Goal: Transaction & Acquisition: Purchase product/service

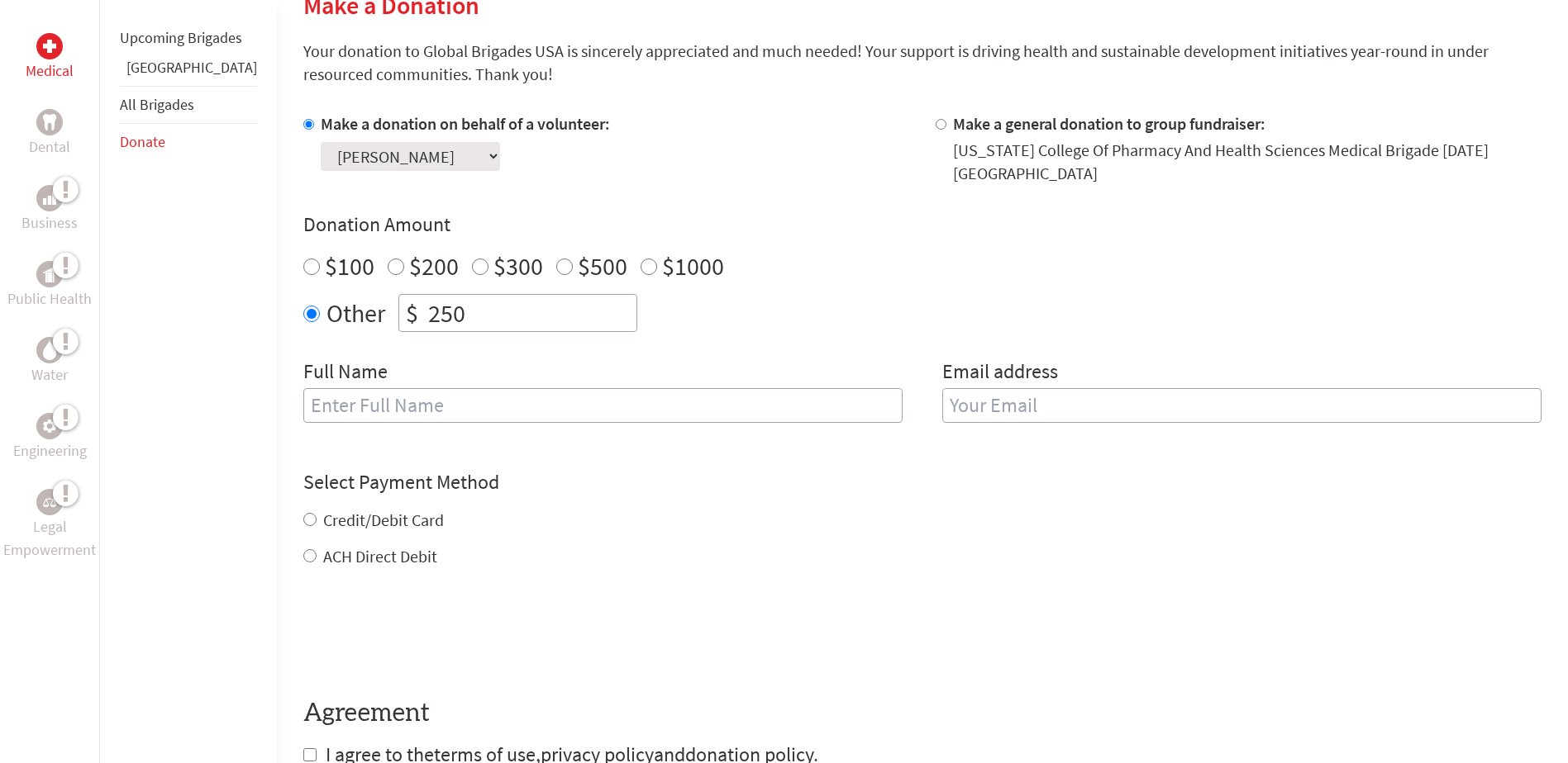
scroll to position [423, 0]
click at [477, 388] on input "text" at bounding box center [603, 403] width 599 height 35
type input "[PERSON_NAME]"
click at [958, 388] on input "email" at bounding box center [1242, 403] width 599 height 35
type input "[EMAIL_ADDRESS][DOMAIN_NAME]"
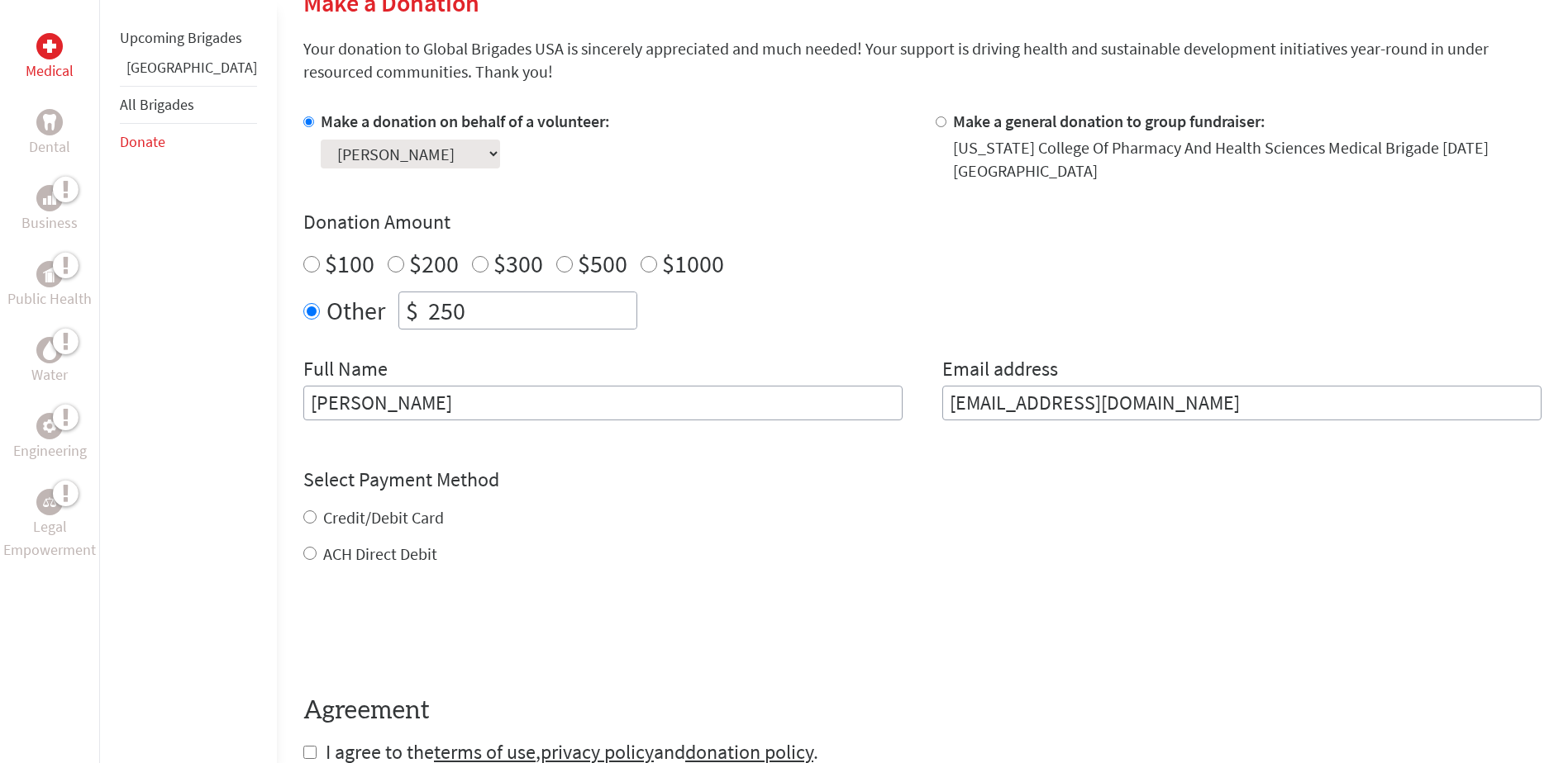
click at [358, 515] on div "Credit/Debit Card ACH Direct Debit" at bounding box center [922, 536] width 1239 height 59
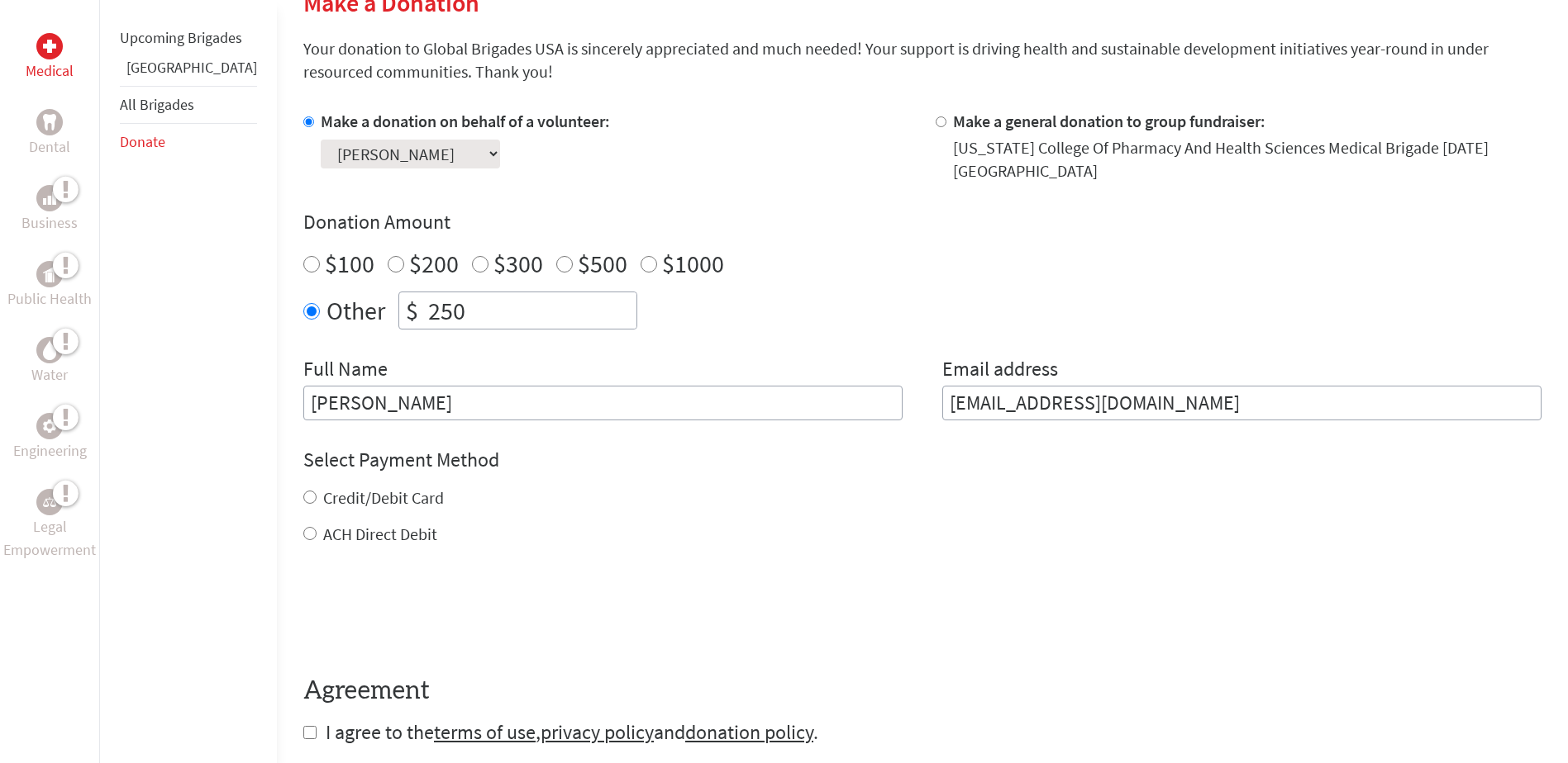
click at [303, 498] on input "Credit/Debit Card" at bounding box center [309, 497] width 13 height 13
radio input "true"
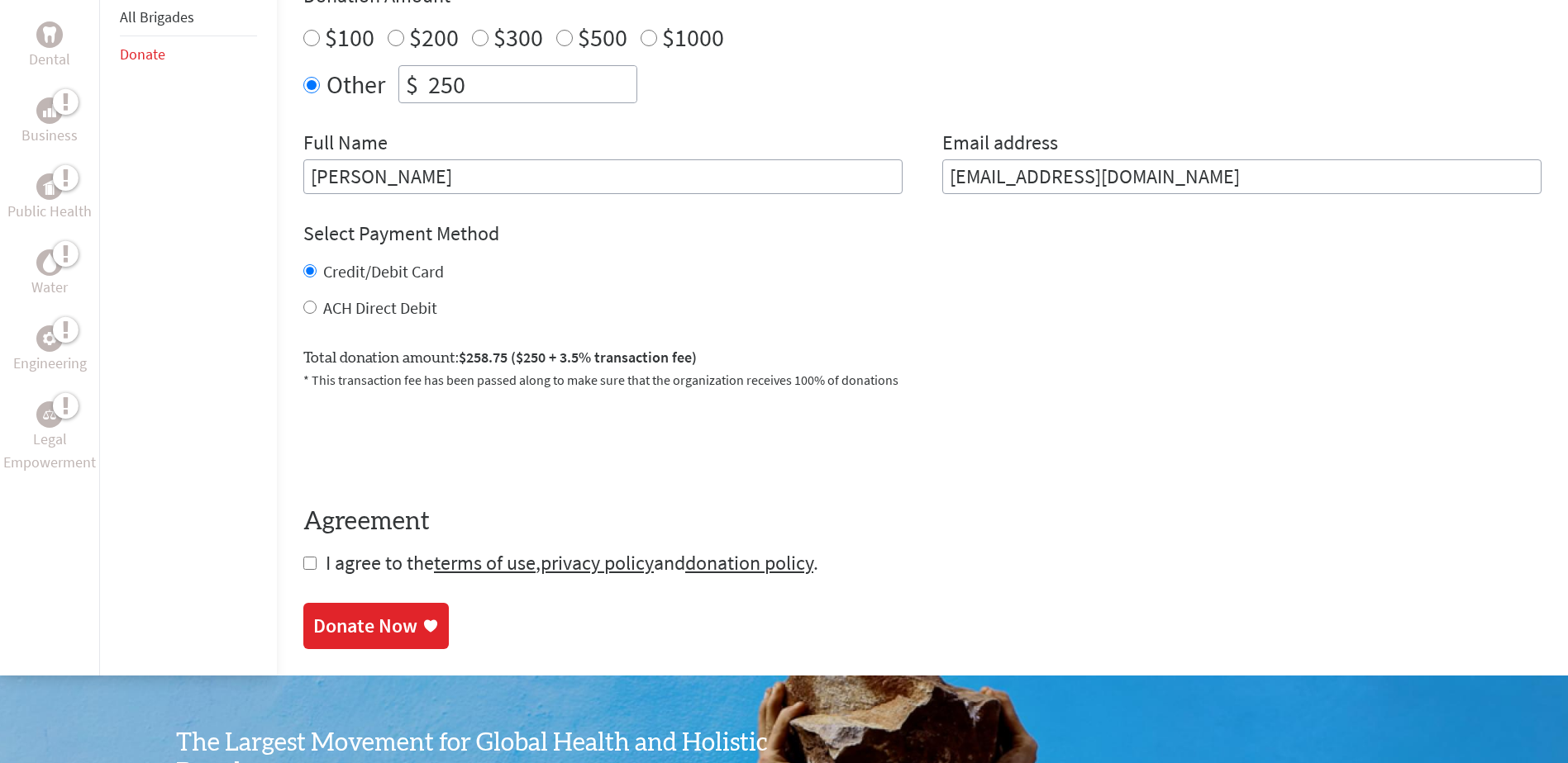
scroll to position [651, 0]
click at [339, 569] on span "I agree to the terms of use , privacy policy and donation policy ." at bounding box center [572, 561] width 493 height 25
click at [303, 558] on input "checkbox" at bounding box center [309, 562] width 13 height 13
checkbox input "true"
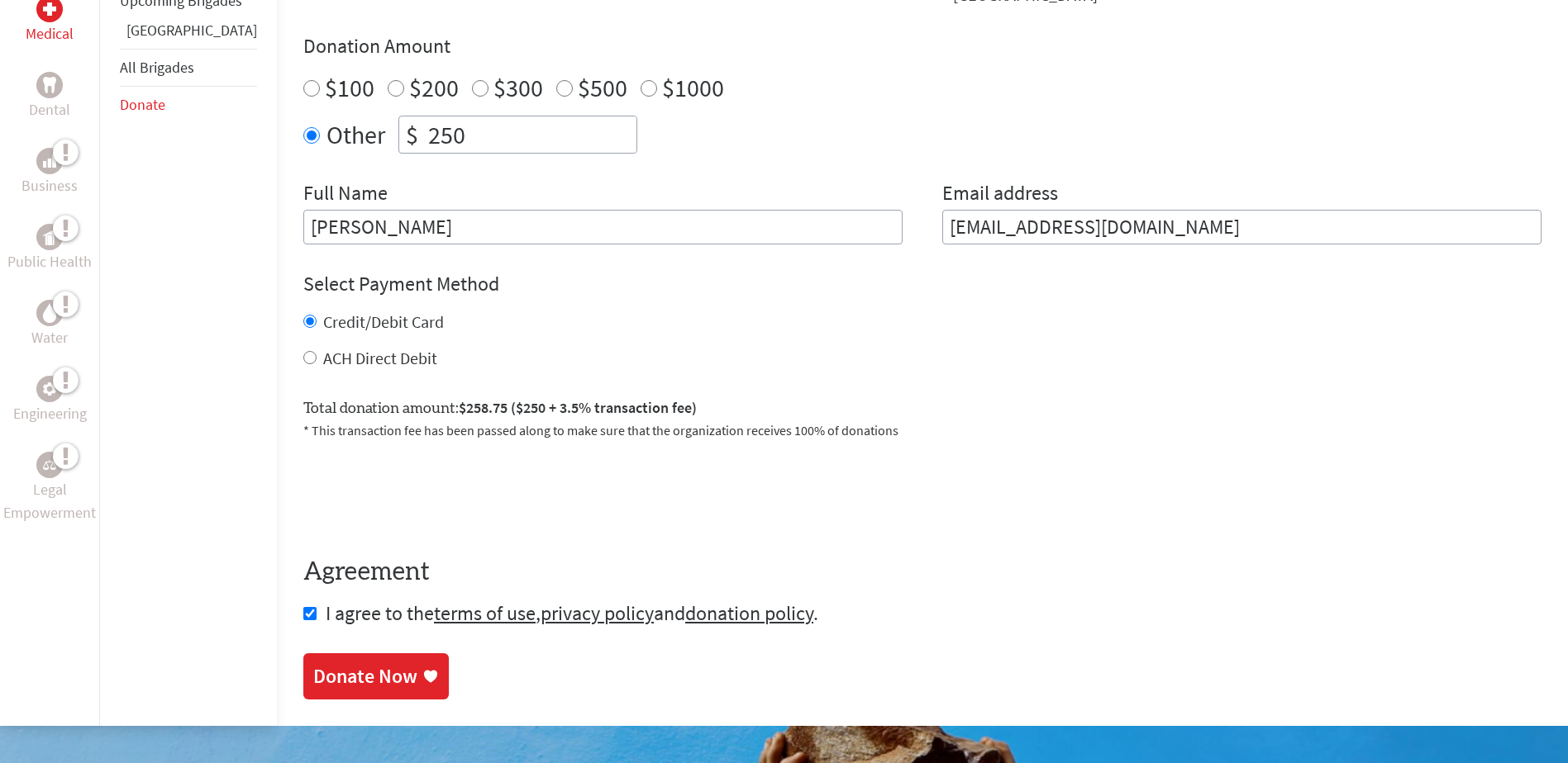
scroll to position [612, 0]
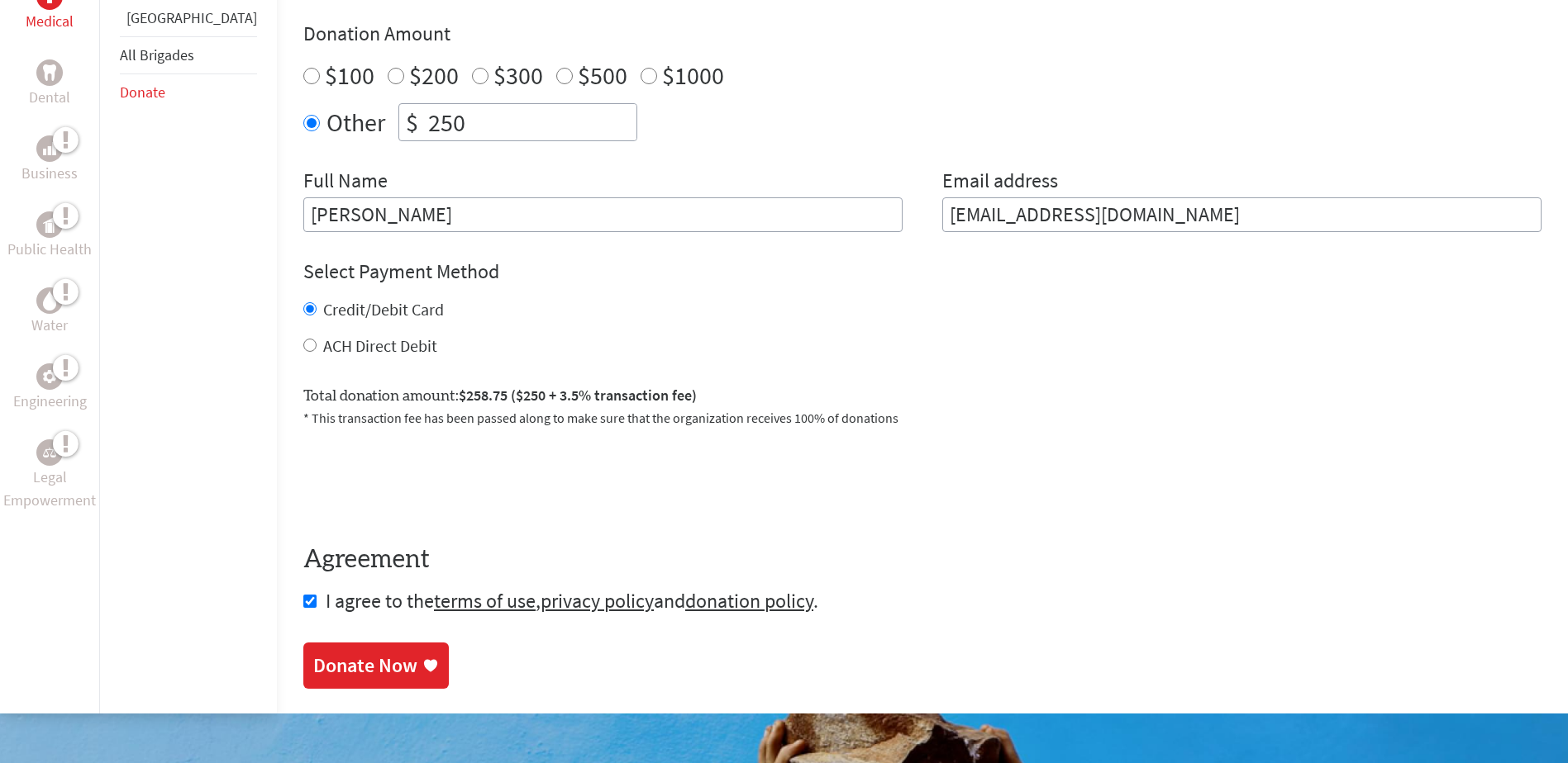
click at [314, 672] on div "Donate Now" at bounding box center [365, 666] width 104 height 26
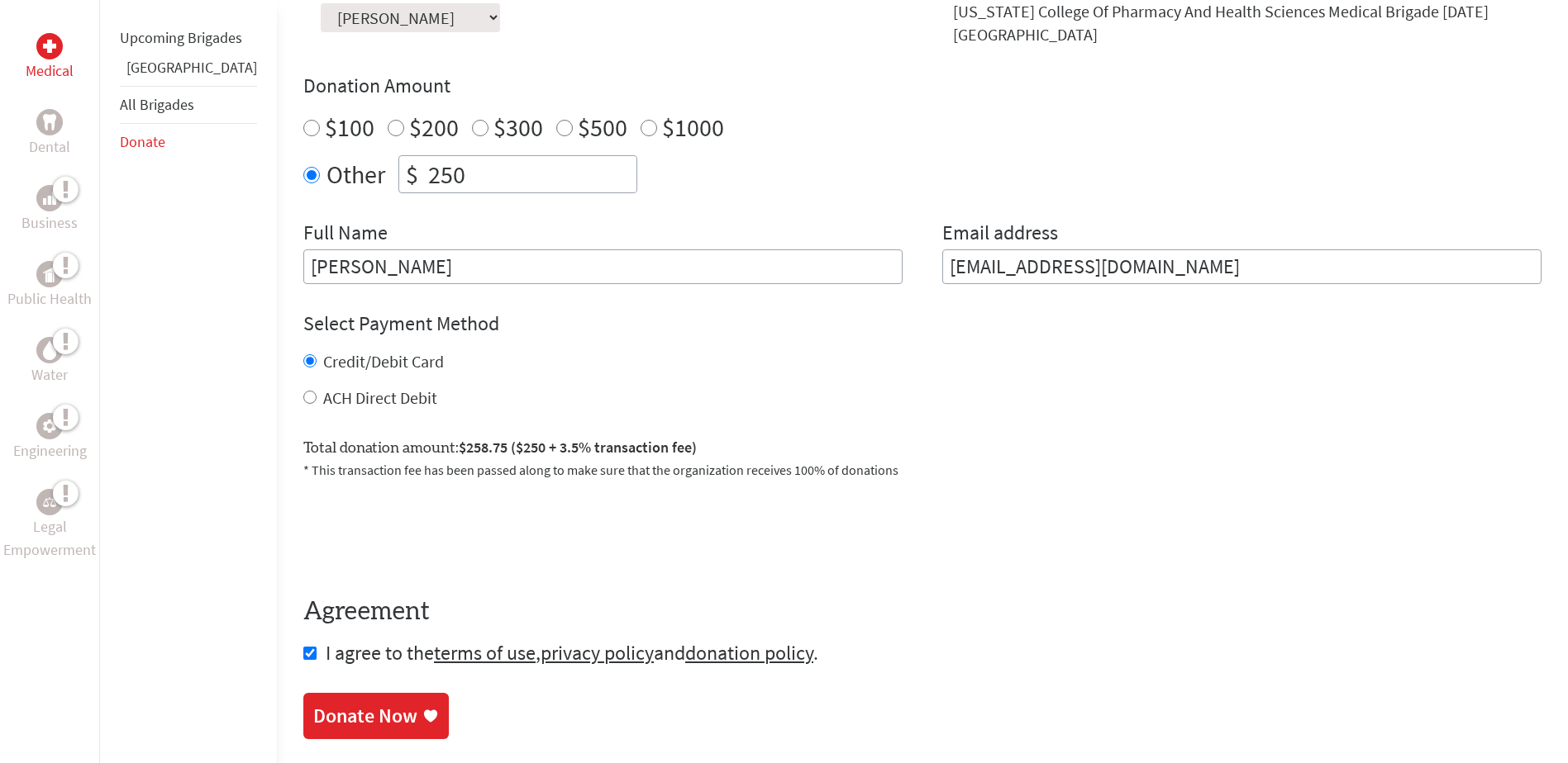
scroll to position [562, 0]
